Goal: Task Accomplishment & Management: Manage account settings

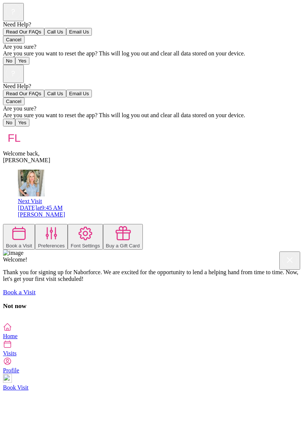
click at [159, 322] on div "Need Help? Read Our FAQs Call Us Email Us Cancel Are you sure? Are you sure you…" at bounding box center [152, 194] width 299 height 258
click at [299, 247] on div "Need Help? Read Our FAQs Call Us Email Us Cancel Are you sure? Are you sure you…" at bounding box center [152, 194] width 299 height 258
click at [35, 170] on img at bounding box center [31, 183] width 27 height 27
click at [12, 366] on icon at bounding box center [7, 361] width 9 height 9
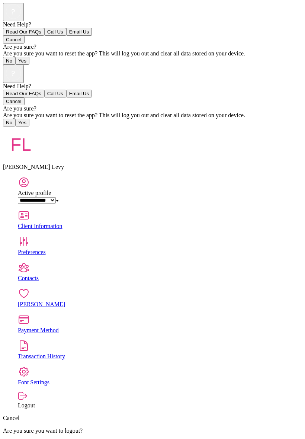
click at [275, 327] on div "Payment Method" at bounding box center [160, 330] width 284 height 7
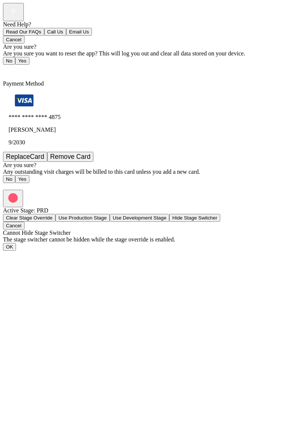
click at [15, 67] on span "Back" at bounding box center [13, 70] width 12 height 6
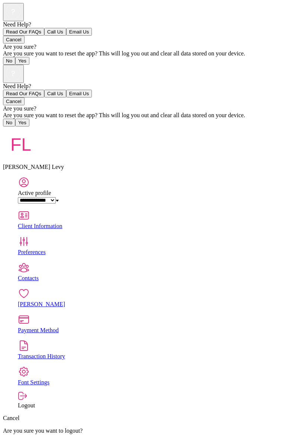
click at [289, 301] on div "[PERSON_NAME]" at bounding box center [160, 304] width 284 height 7
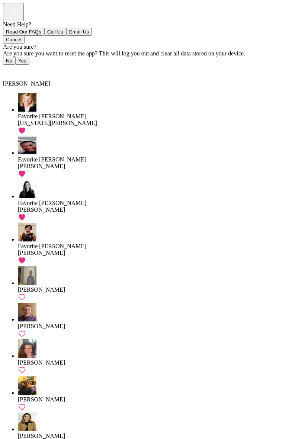
click at [18, 223] on link "Favorite [PERSON_NAME] Bull" at bounding box center [160, 244] width 284 height 43
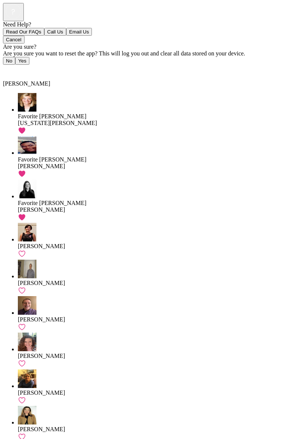
scroll to position [101, 0]
click at [16, 67] on span "Back" at bounding box center [13, 70] width 12 height 6
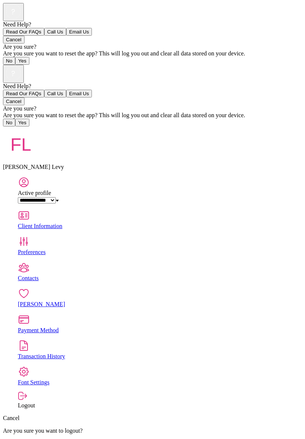
click at [283, 353] on div "Transaction History" at bounding box center [160, 356] width 284 height 7
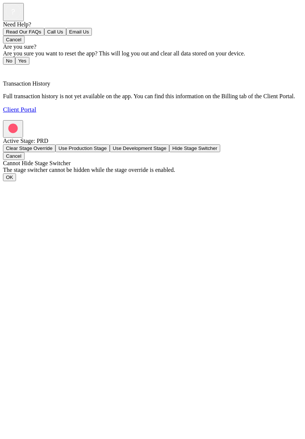
click at [36, 106] on link "Client Portal" at bounding box center [19, 109] width 33 height 7
click at [36, 113] on link "Client Portal" at bounding box center [19, 109] width 33 height 7
